Goal: Information Seeking & Learning: Learn about a topic

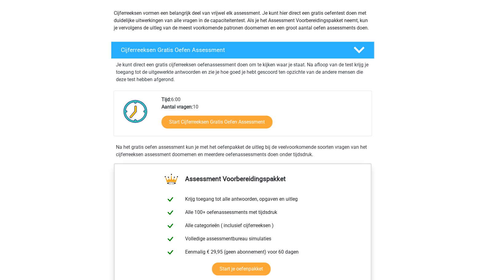
scroll to position [68, 0]
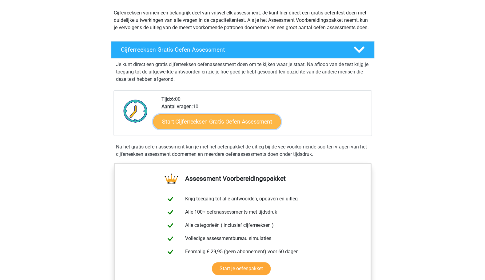
click at [245, 129] on link "Start Cijferreeksen Gratis Oefen Assessment" at bounding box center [217, 121] width 128 height 15
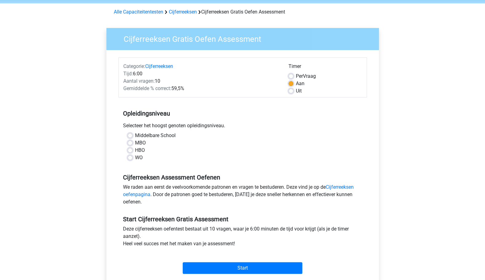
scroll to position [24, 0]
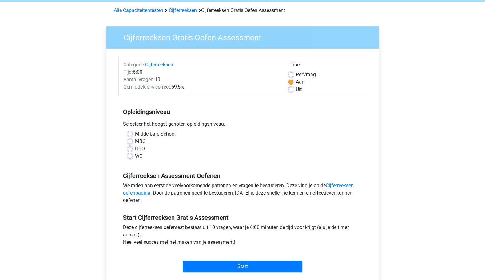
click at [135, 157] on label "WO" at bounding box center [139, 156] width 8 height 7
click at [131, 157] on input "WO" at bounding box center [130, 156] width 5 height 6
radio input "true"
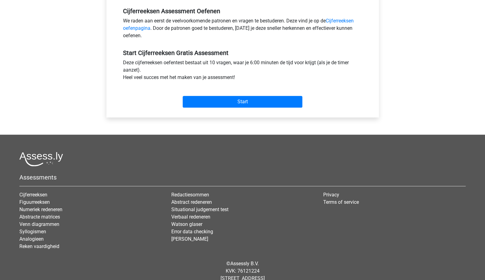
scroll to position [189, 0]
click at [282, 99] on input "Start" at bounding box center [243, 102] width 120 height 12
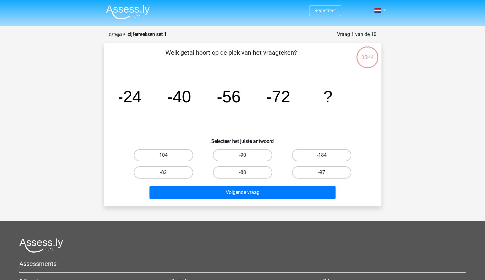
click at [319, 174] on label "-97" at bounding box center [321, 172] width 59 height 12
click at [322, 174] on input "-97" at bounding box center [324, 175] width 4 height 4
radio input "true"
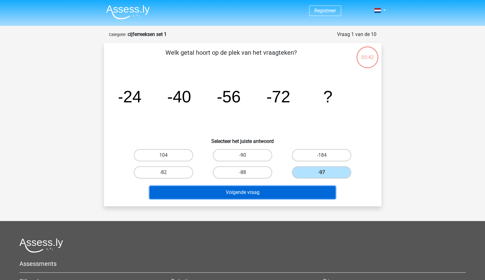
click at [288, 193] on button "Volgende vraag" at bounding box center [242, 192] width 186 height 13
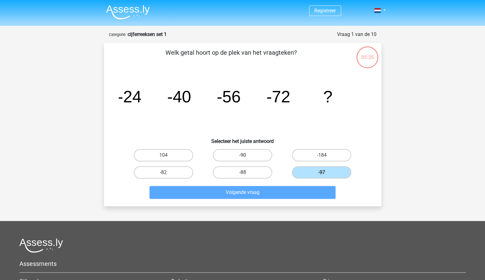
click at [262, 153] on label "-90" at bounding box center [242, 155] width 59 height 12
click at [246, 155] on input "-90" at bounding box center [244, 157] width 4 height 4
radio input "true"
click at [261, 174] on label "-88" at bounding box center [242, 172] width 59 height 12
click at [246, 174] on input "-88" at bounding box center [244, 175] width 4 height 4
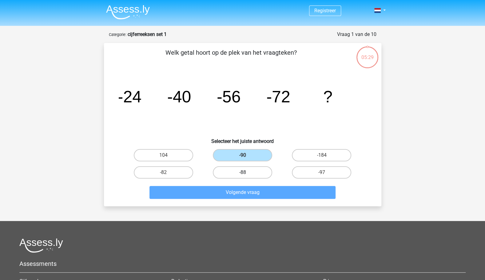
radio input "true"
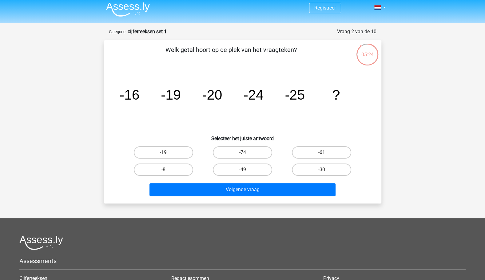
scroll to position [1, 0]
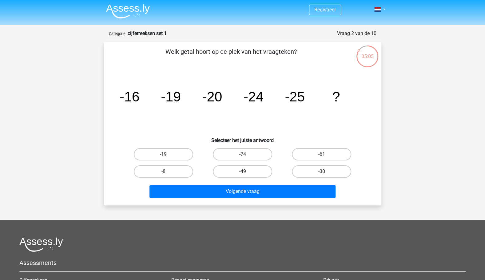
click at [310, 171] on label "-30" at bounding box center [321, 171] width 59 height 12
click at [322, 172] on input "-30" at bounding box center [324, 174] width 4 height 4
radio input "true"
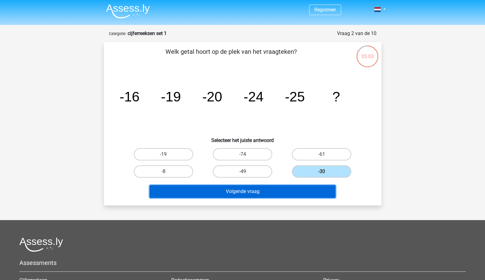
click at [282, 193] on button "Volgende vraag" at bounding box center [242, 191] width 186 height 13
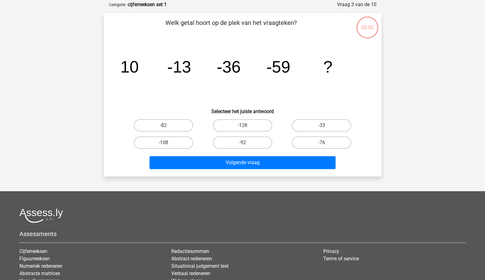
scroll to position [31, 0]
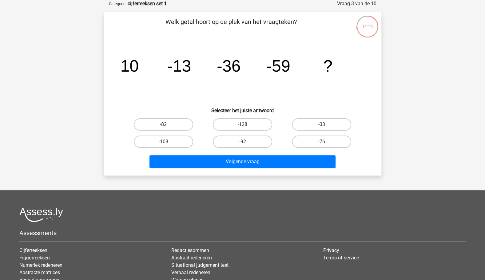
click at [169, 124] on label "-82" at bounding box center [163, 124] width 59 height 12
click at [167, 125] on input "-82" at bounding box center [165, 127] width 4 height 4
radio input "true"
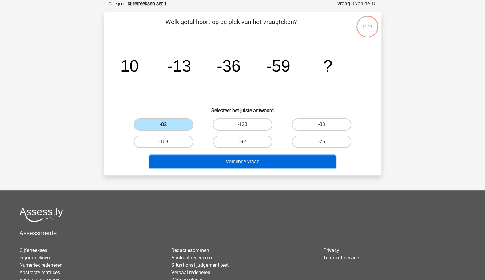
click at [230, 164] on button "Volgende vraag" at bounding box center [242, 161] width 186 height 13
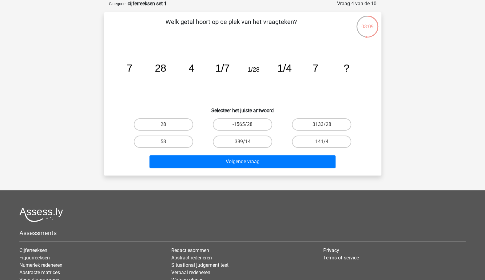
click at [281, 155] on div "Volgende vraag" at bounding box center [243, 160] width 258 height 20
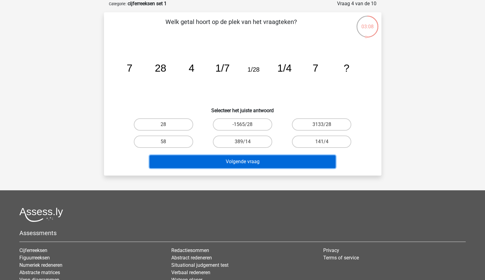
click at [281, 166] on button "Volgende vraag" at bounding box center [242, 161] width 186 height 13
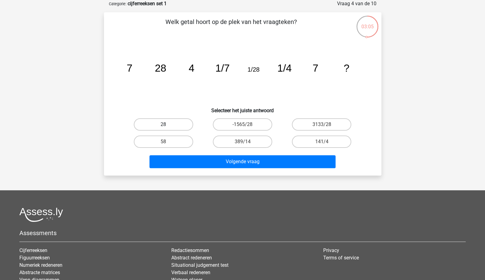
click at [178, 124] on label "28" at bounding box center [163, 124] width 59 height 12
click at [167, 125] on input "28" at bounding box center [165, 127] width 4 height 4
radio input "true"
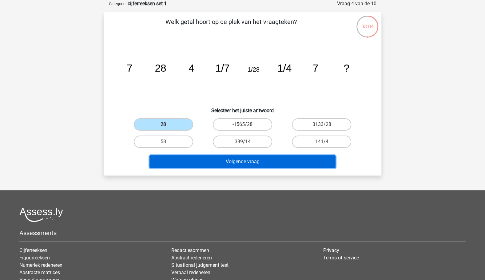
click at [258, 164] on button "Volgende vraag" at bounding box center [242, 161] width 186 height 13
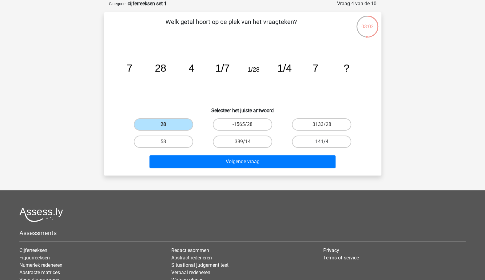
click at [318, 141] on label "141/4" at bounding box center [321, 142] width 59 height 12
click at [322, 142] on input "141/4" at bounding box center [324, 144] width 4 height 4
radio input "true"
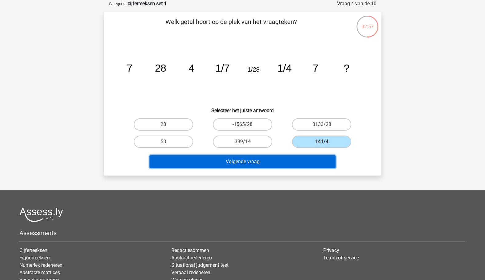
click at [260, 161] on button "Volgende vraag" at bounding box center [242, 161] width 186 height 13
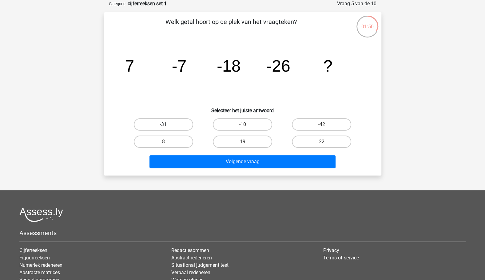
click at [169, 125] on label "-31" at bounding box center [163, 124] width 59 height 12
click at [167, 125] on input "-31" at bounding box center [165, 127] width 4 height 4
radio input "true"
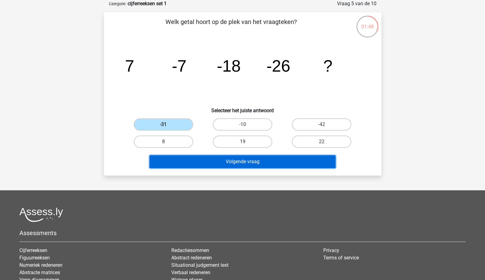
click at [269, 160] on button "Volgende vraag" at bounding box center [242, 161] width 186 height 13
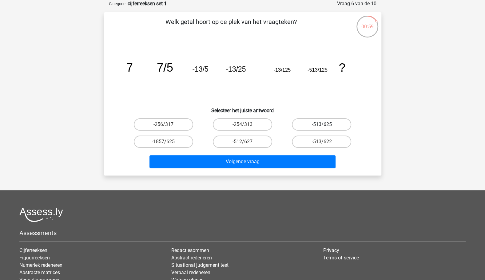
click at [332, 124] on label "-513/625" at bounding box center [321, 124] width 59 height 12
click at [326, 125] on input "-513/625" at bounding box center [324, 127] width 4 height 4
radio input "true"
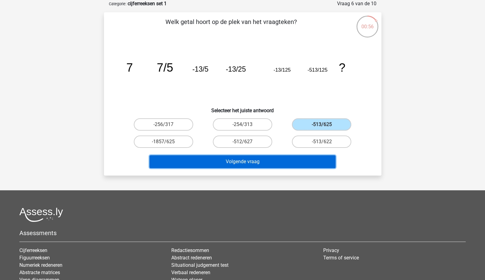
click at [271, 165] on button "Volgende vraag" at bounding box center [242, 161] width 186 height 13
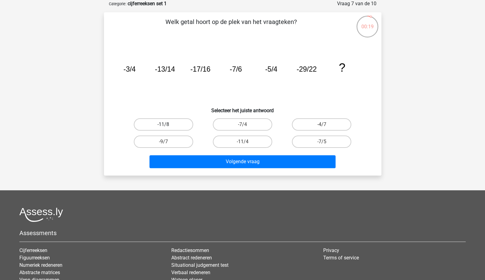
click at [181, 122] on label "-11/8" at bounding box center [163, 124] width 59 height 12
click at [167, 125] on input "-11/8" at bounding box center [165, 127] width 4 height 4
radio input "true"
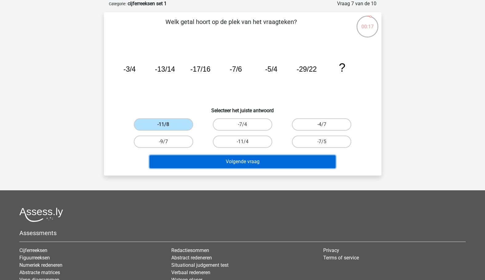
click at [245, 158] on button "Volgende vraag" at bounding box center [242, 161] width 186 height 13
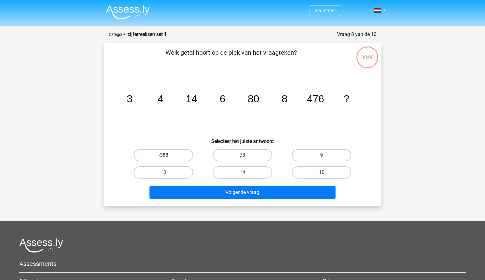
scroll to position [31, 0]
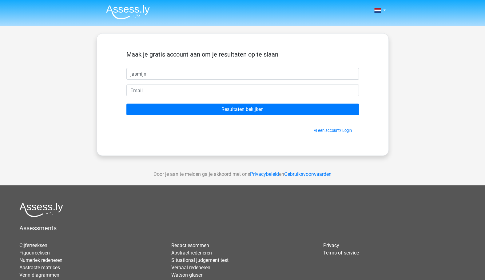
type input "Jasmijn"
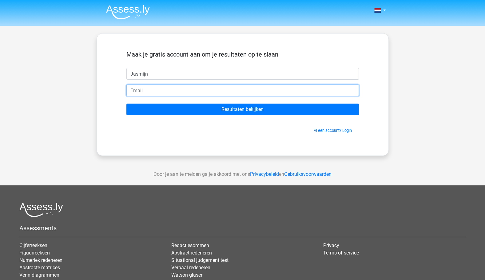
click at [143, 91] on input "email" at bounding box center [242, 91] width 233 height 12
type input "[EMAIL_ADDRESS][DOMAIN_NAME]"
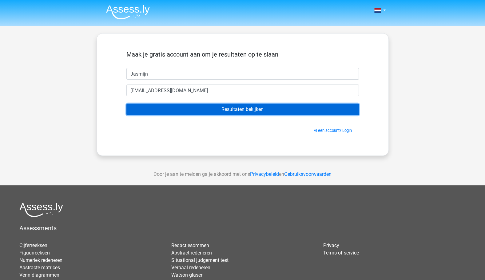
click at [242, 112] on input "Resultaten bekijken" at bounding box center [242, 110] width 233 height 12
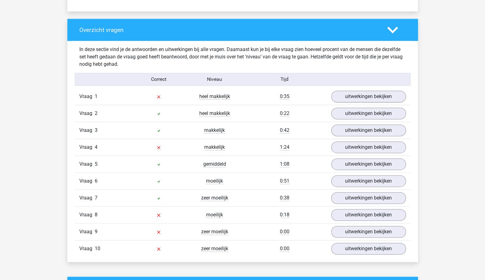
scroll to position [443, 0]
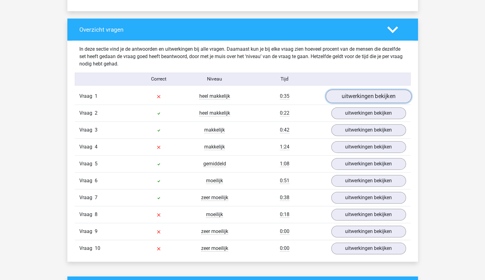
click at [352, 99] on link "uitwerkingen bekijken" at bounding box center [368, 97] width 86 height 14
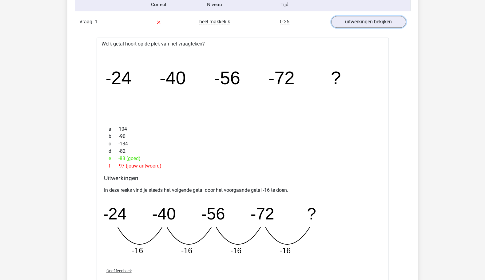
scroll to position [518, 0]
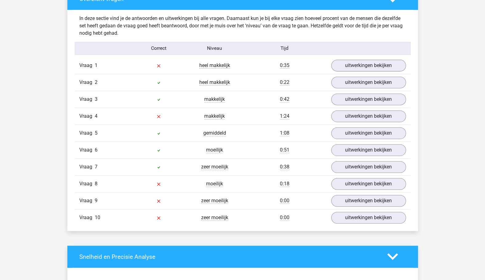
scroll to position [451, 0]
